Goal: Task Accomplishment & Management: Manage account settings

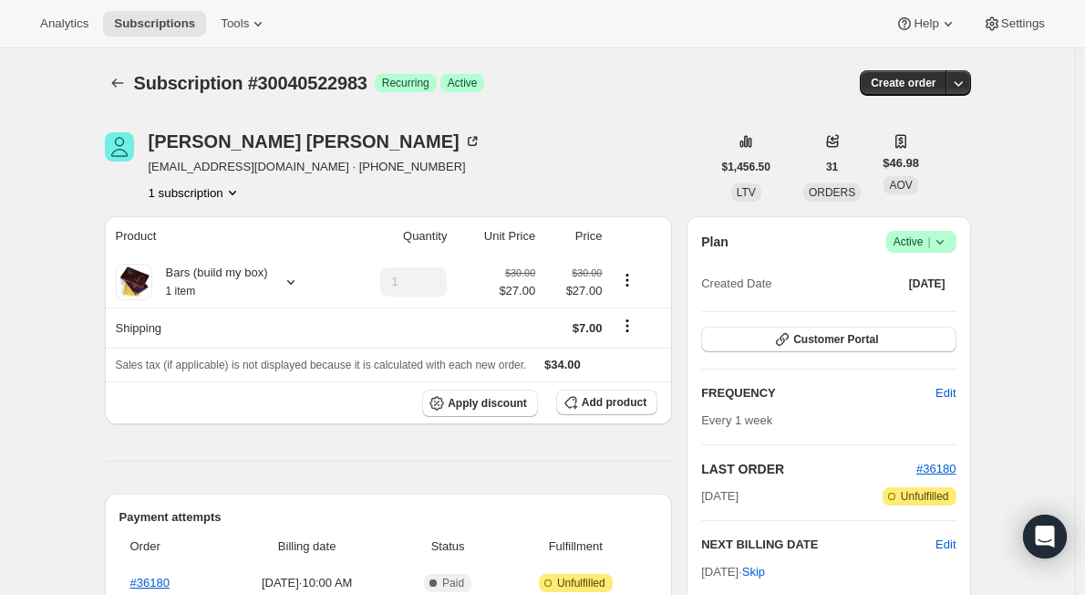
click at [949, 236] on icon at bounding box center [940, 242] width 18 height 18
click at [905, 273] on span "Pause subscription" at bounding box center [925, 278] width 100 height 14
